Goal: Find specific page/section: Find specific page/section

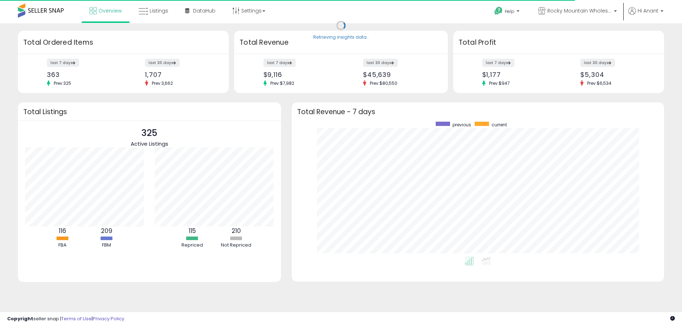
scroll to position [135, 358]
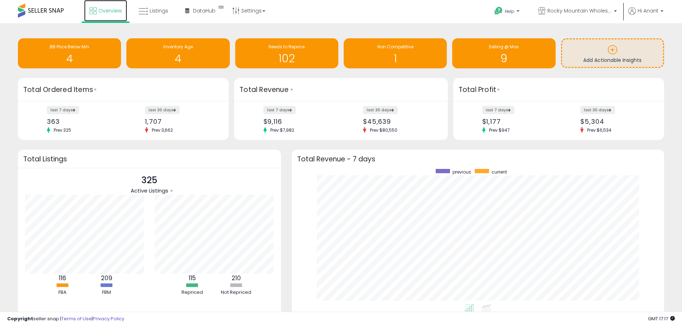
click at [114, 16] on link "Overview" at bounding box center [105, 10] width 43 height 21
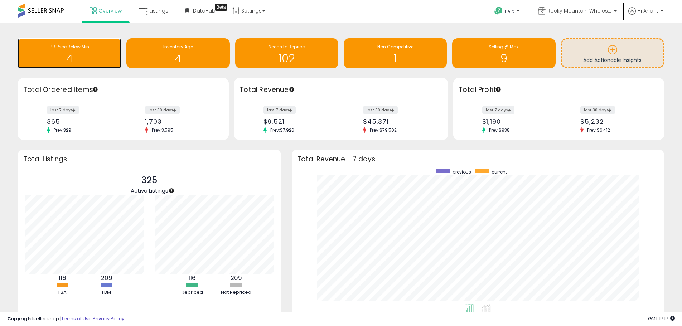
click at [88, 50] on div "BB Price Below Min" at bounding box center [69, 47] width 96 height 7
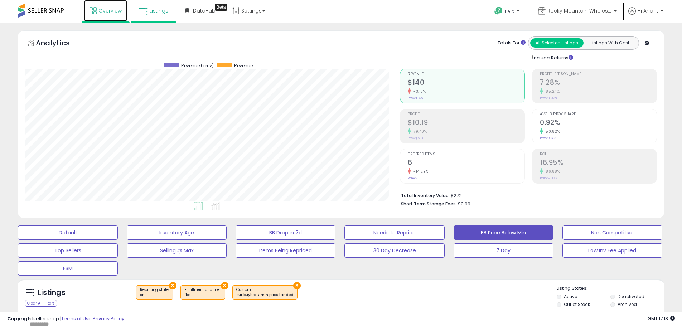
click at [110, 13] on span "Overview" at bounding box center [109, 10] width 23 height 7
